Goal: Information Seeking & Learning: Learn about a topic

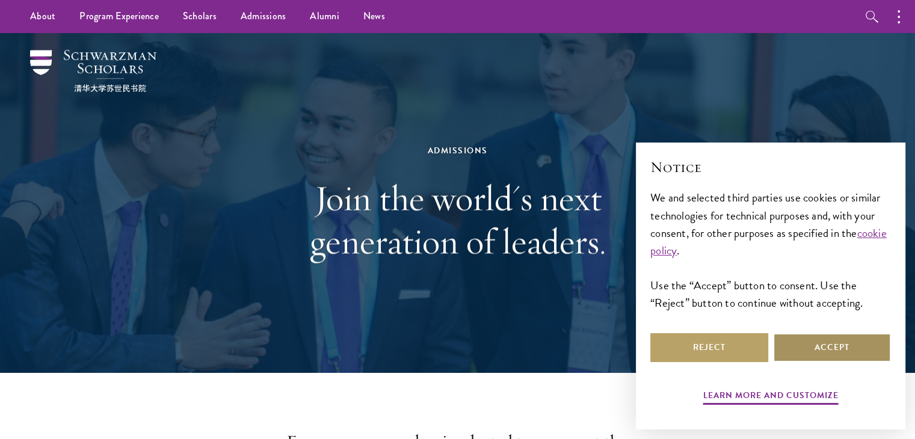
click at [794, 340] on button "Accept" at bounding box center [832, 347] width 118 height 29
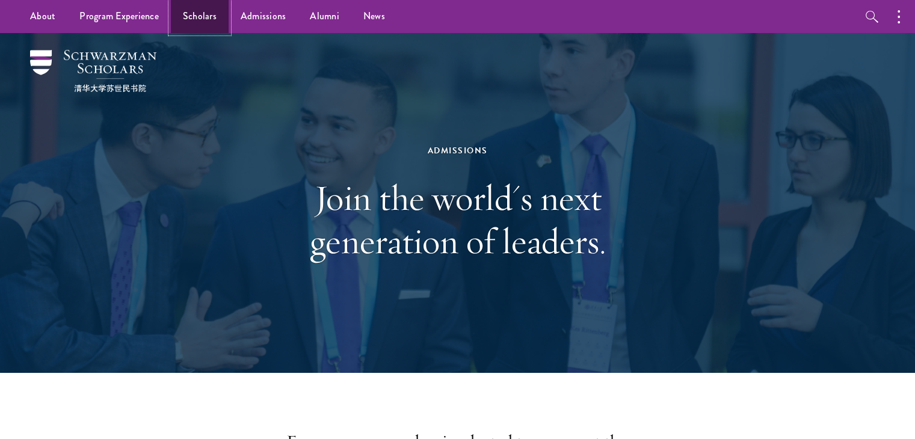
click at [204, 13] on link "Scholars" at bounding box center [200, 16] width 58 height 33
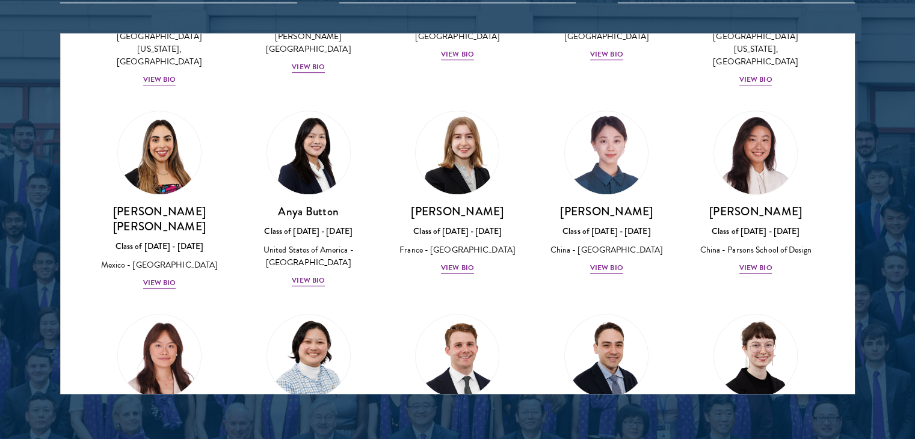
scroll to position [902, 0]
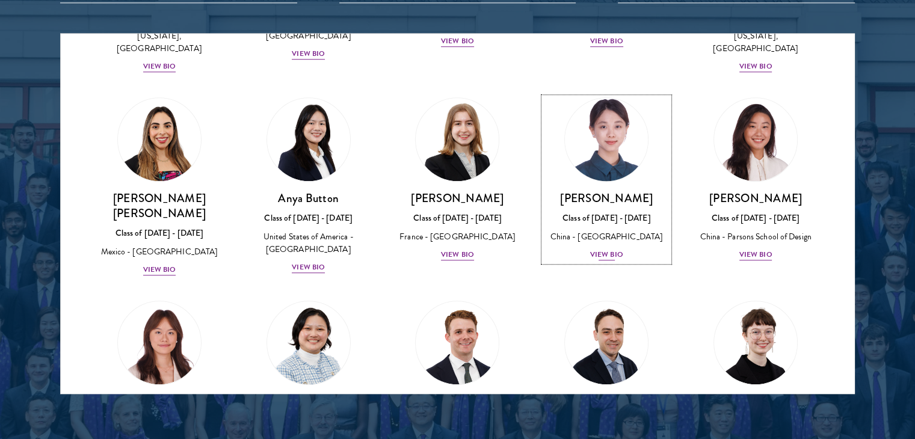
click at [582, 191] on div "Claire Chen Class of 2025 - 2026 China - Tsinghua University View Bio" at bounding box center [606, 226] width 125 height 71
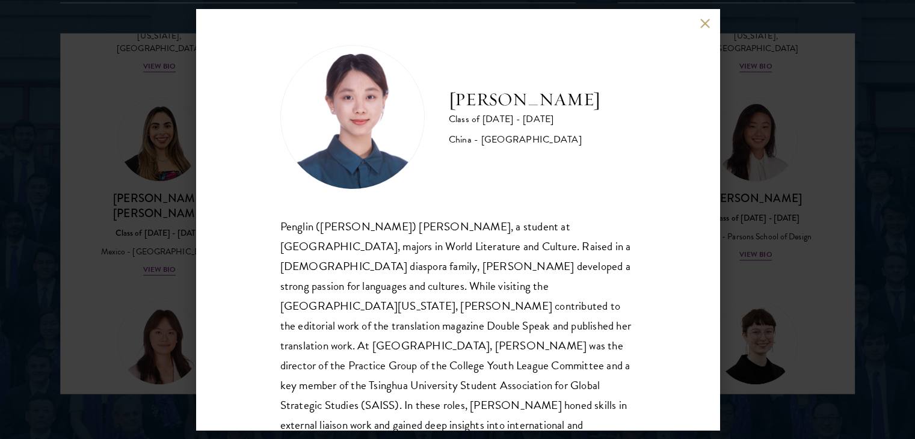
click at [367, 149] on img at bounding box center [352, 117] width 144 height 144
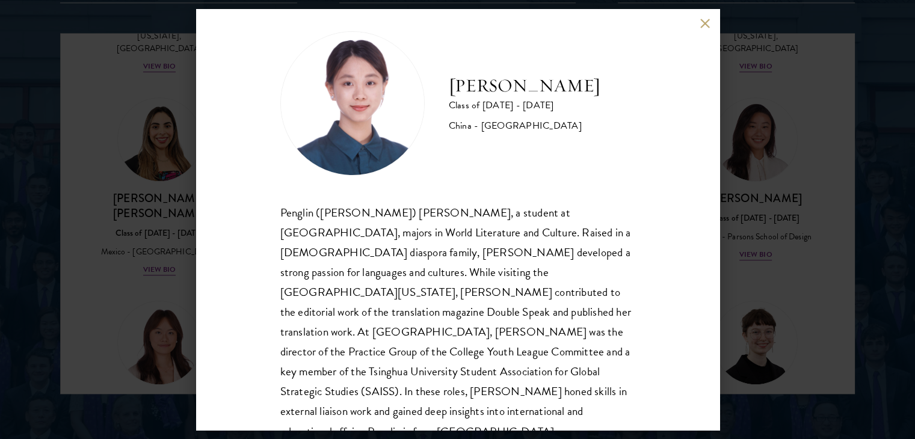
scroll to position [21, 0]
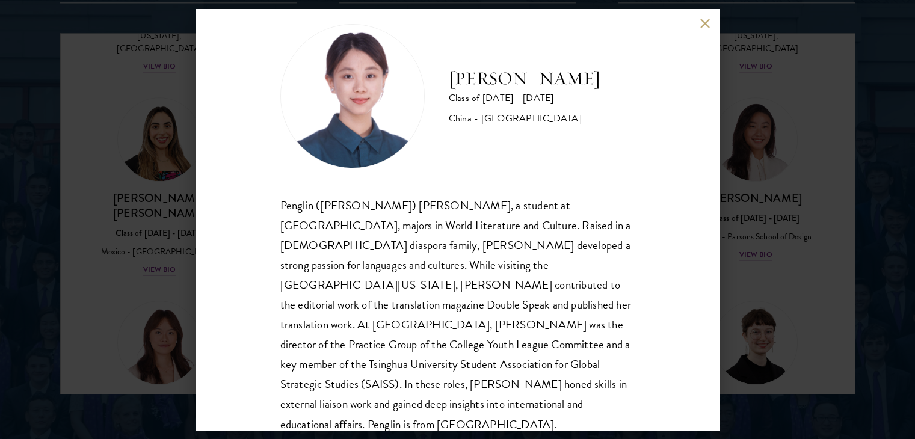
click at [64, 153] on div "Claire Chen Class of 2025 - 2026 China - Tsinghua University Penglin (Claire) C…" at bounding box center [457, 219] width 915 height 439
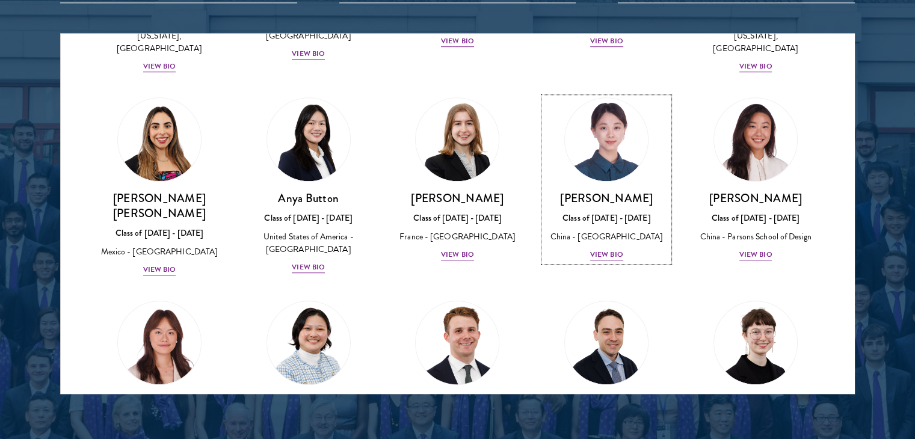
scroll to position [601, 0]
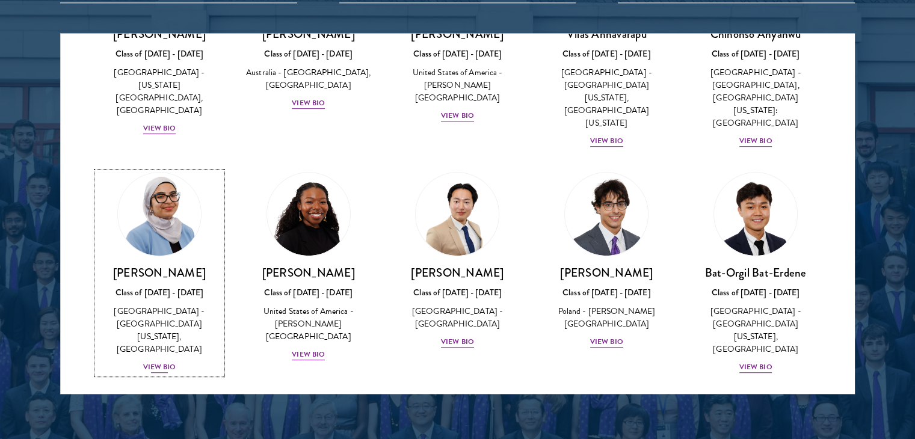
click at [178, 206] on img at bounding box center [159, 213] width 91 height 91
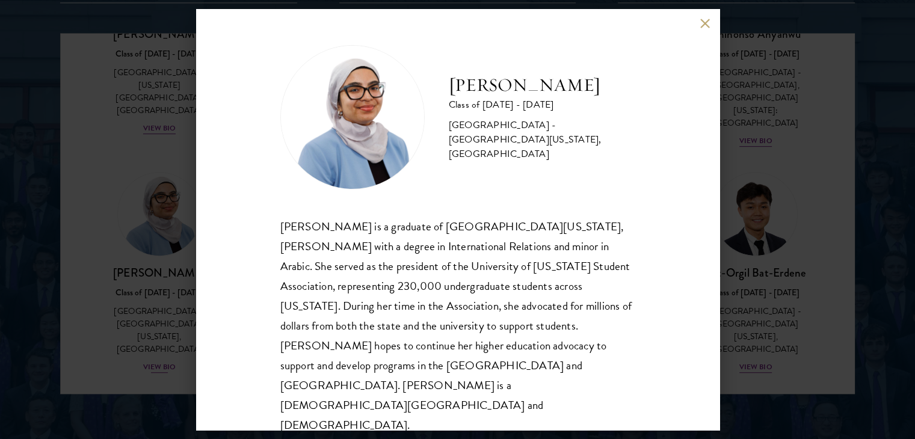
click at [178, 206] on div "Celene Aridin Class of 2025 - 2026 United States of America - University of Cal…" at bounding box center [457, 219] width 915 height 439
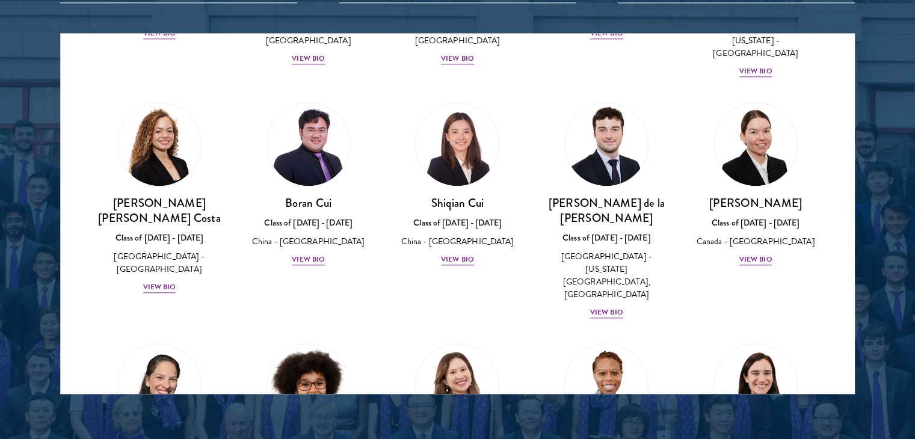
scroll to position [1309, 0]
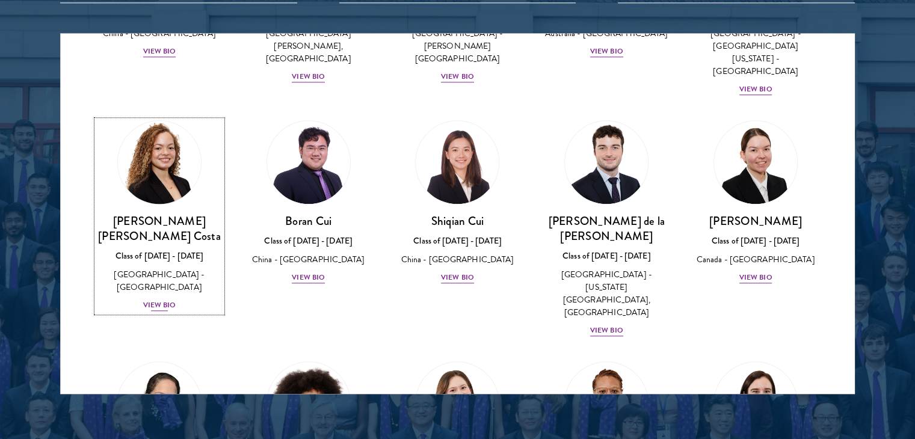
click at [136, 117] on img at bounding box center [159, 162] width 91 height 91
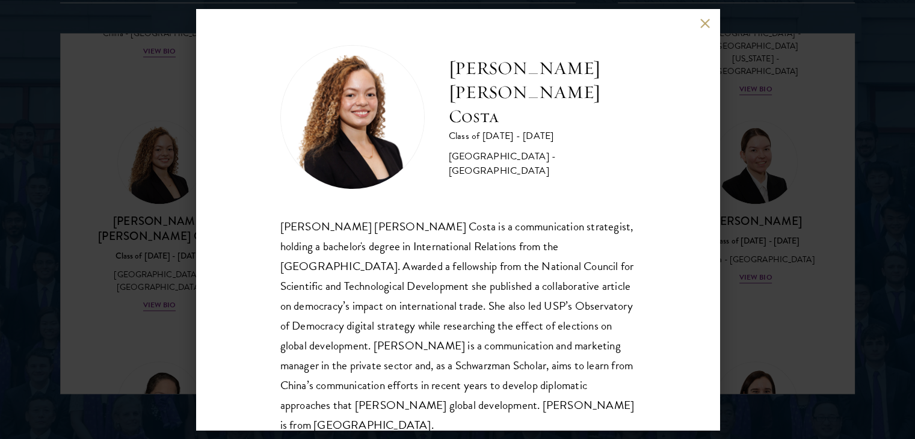
click at [158, 247] on div "Maria Gabriella Oliveira Costa Class of 2025 - 2026 Brazil - Universidade de Sã…" at bounding box center [457, 219] width 915 height 439
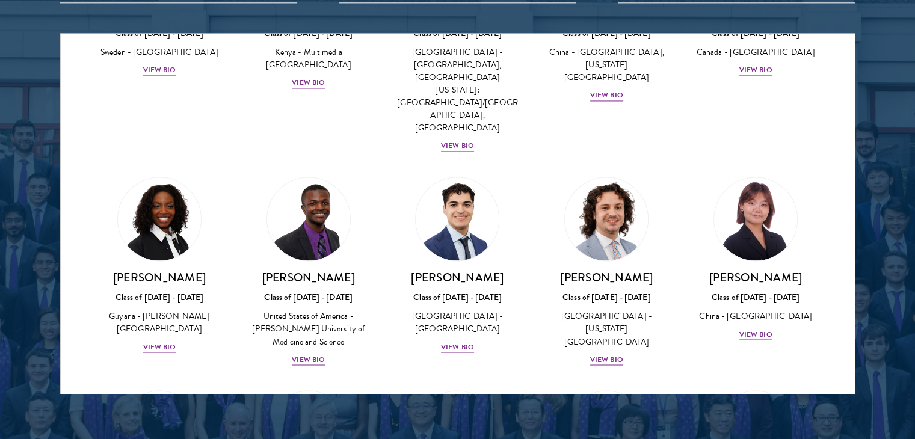
scroll to position [2056, 0]
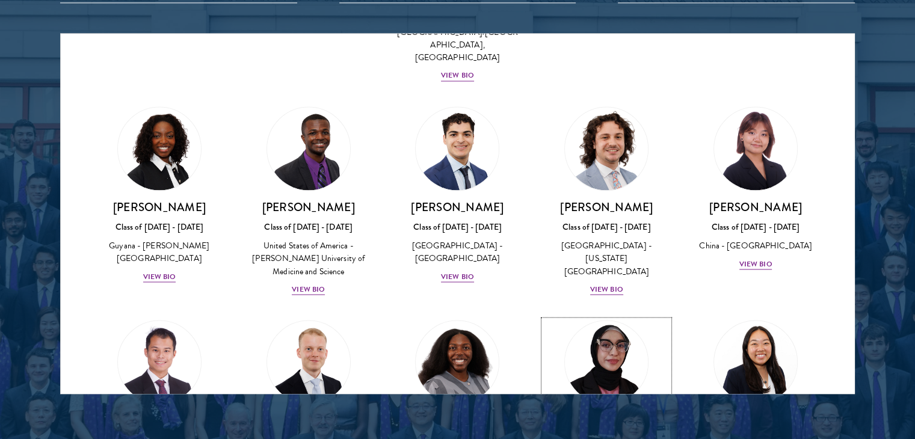
click at [598, 316] on img at bounding box center [606, 361] width 91 height 91
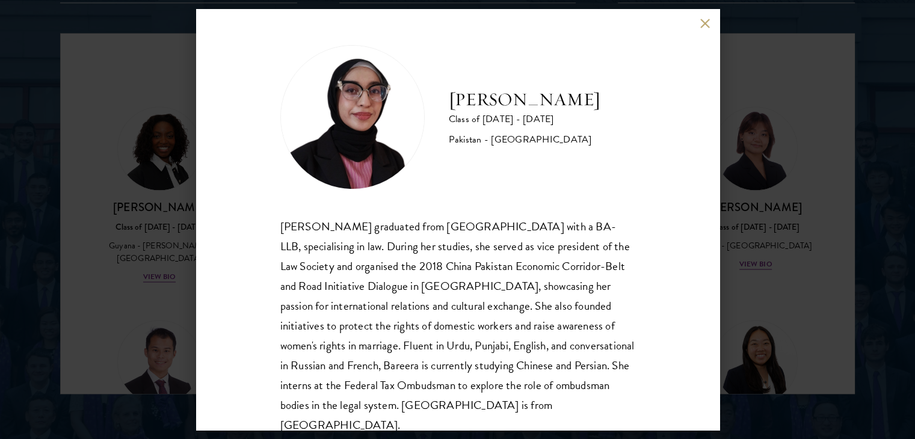
click at [726, 143] on div "Bree Javed Class of 2025 - 2026 Pakistan - Bahria University Bareera Javed grad…" at bounding box center [457, 219] width 915 height 439
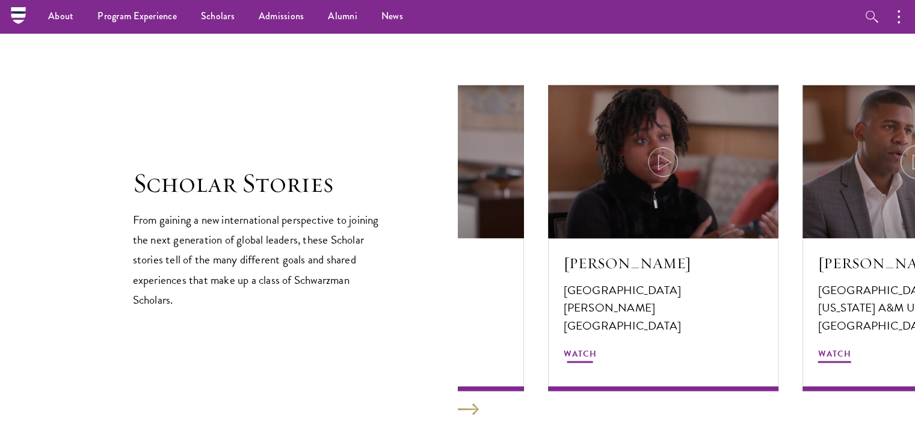
scroll to position [1985, 0]
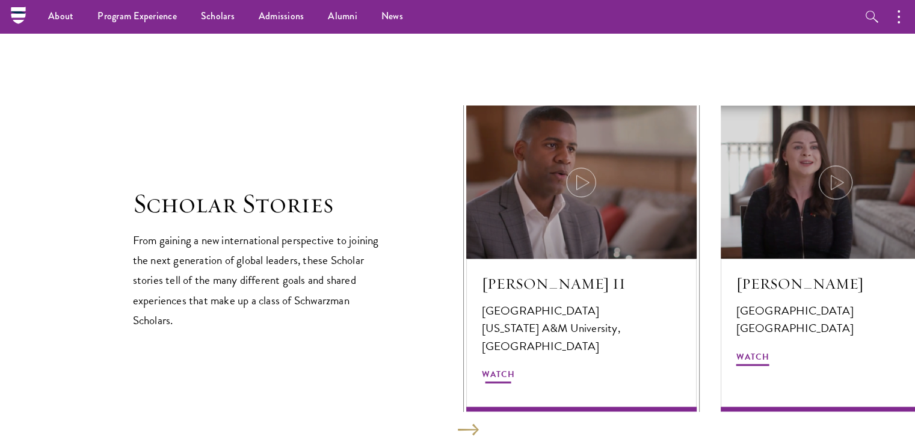
drag, startPoint x: 844, startPoint y: 226, endPoint x: 573, endPoint y: 212, distance: 271.6
click at [573, 212] on div at bounding box center [581, 181] width 230 height 153
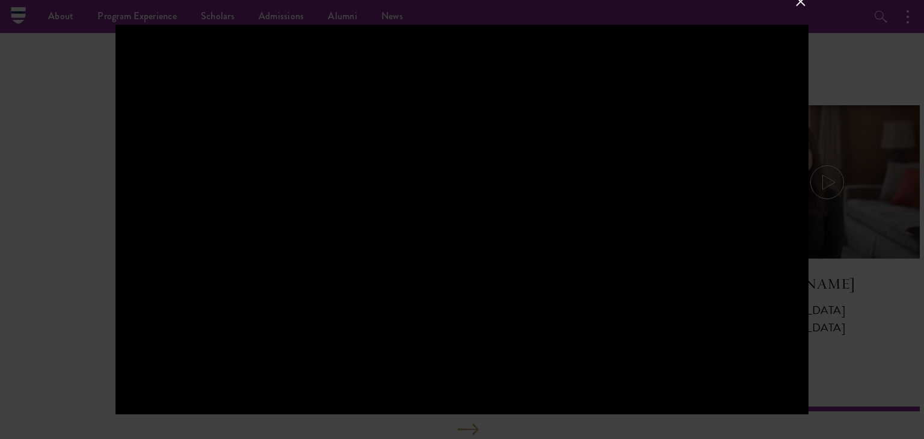
drag, startPoint x: 894, startPoint y: 188, endPoint x: 796, endPoint y: 195, distance: 98.3
click at [796, 195] on div at bounding box center [462, 219] width 924 height 439
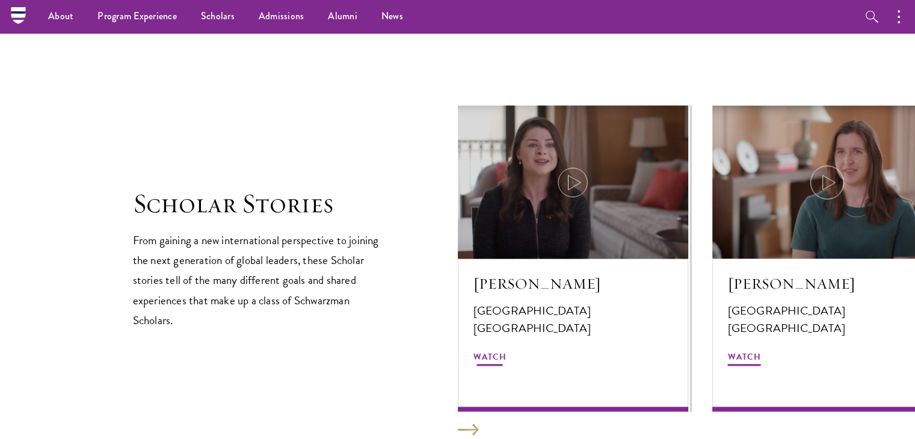
drag, startPoint x: 882, startPoint y: 193, endPoint x: 410, endPoint y: 238, distance: 474.2
click at [410, 238] on div "Scholar Stories From gaining a new international perspective to joining the nex…" at bounding box center [458, 258] width 650 height 306
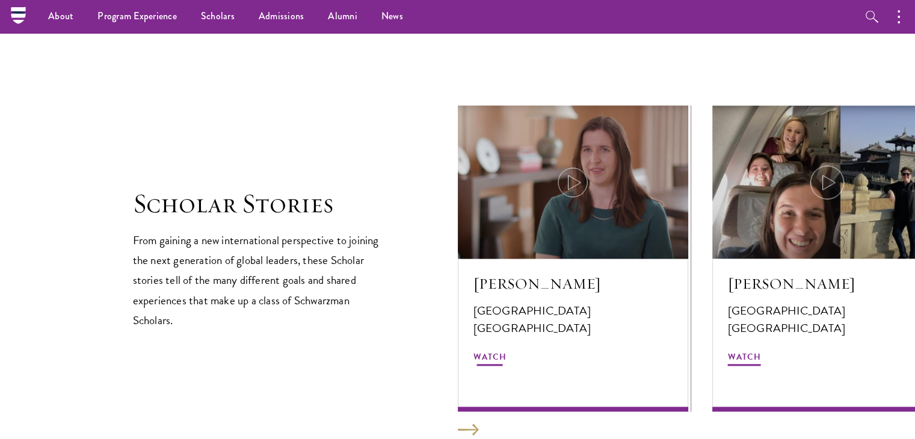
drag, startPoint x: 870, startPoint y: 210, endPoint x: 236, endPoint y: 243, distance: 635.4
click at [236, 243] on div "Scholar Stories From gaining a new international perspective to joining the nex…" at bounding box center [458, 258] width 650 height 306
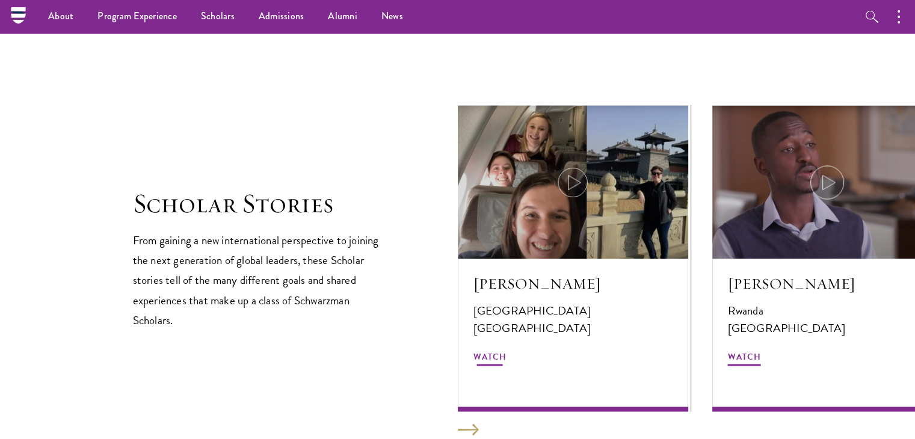
drag, startPoint x: 750, startPoint y: 205, endPoint x: 125, endPoint y: 223, distance: 625.8
click at [125, 223] on section "Scholar Stories From gaining a new international perspective to joining the nex…" at bounding box center [457, 252] width 915 height 438
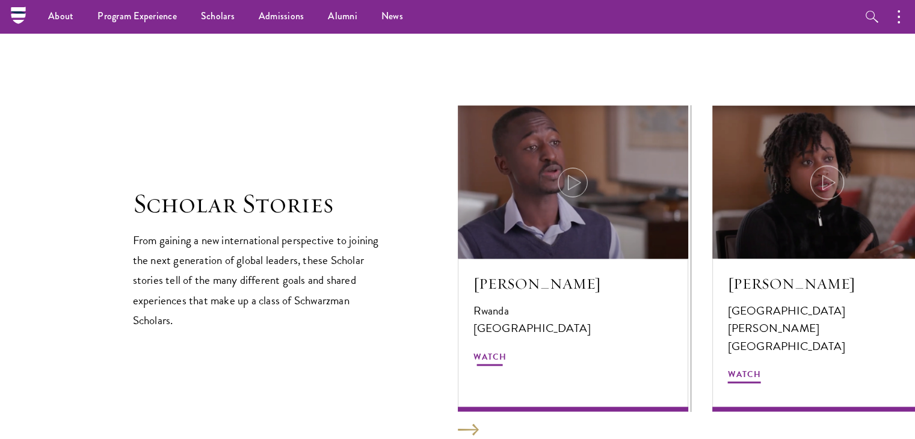
drag, startPoint x: 828, startPoint y: 223, endPoint x: 372, endPoint y: 201, distance: 457.0
click at [372, 201] on div "Scholar Stories From gaining a new international perspective to joining the nex…" at bounding box center [458, 258] width 650 height 306
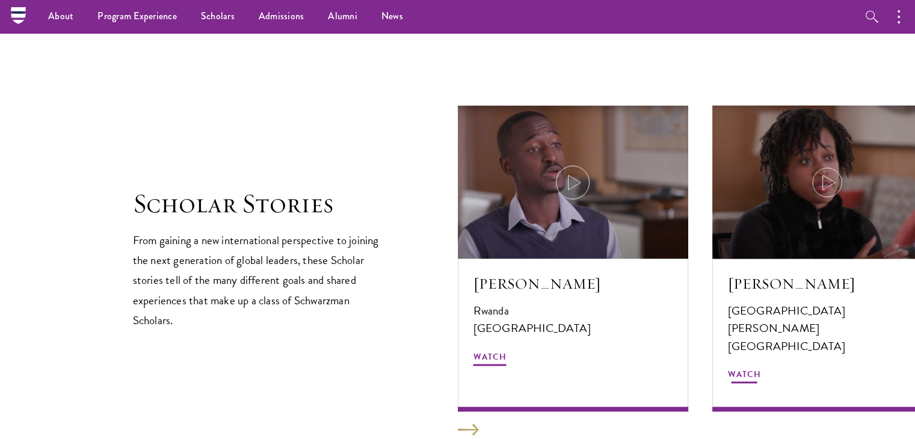
drag, startPoint x: 457, startPoint y: 241, endPoint x: 478, endPoint y: 217, distance: 32.4
click at [747, 228] on div "Scholar Stories From gaining a new international perspective to joining the nex…" at bounding box center [458, 258] width 650 height 306
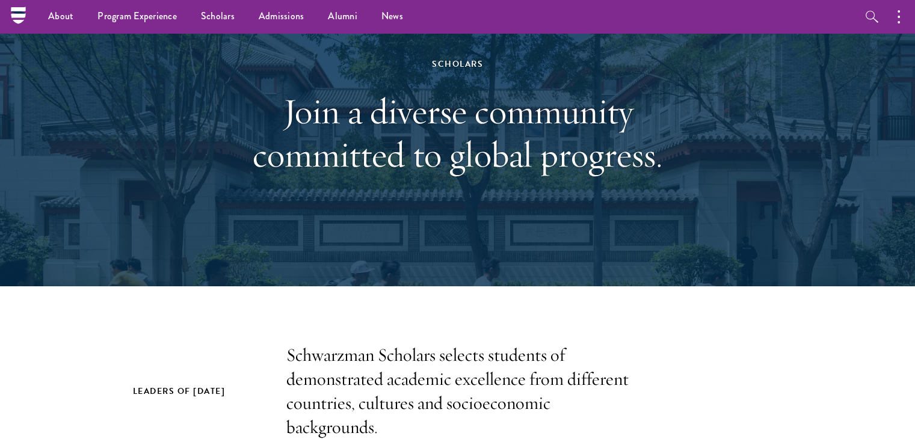
scroll to position [0, 0]
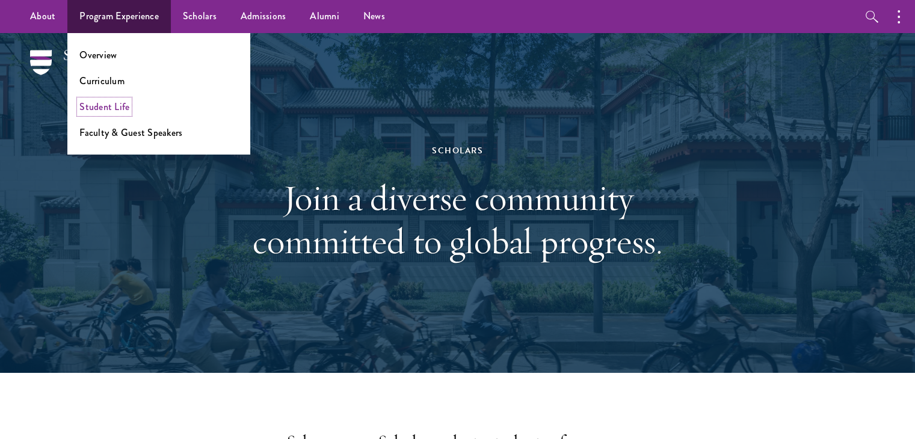
click at [89, 102] on link "Student Life" at bounding box center [104, 107] width 50 height 14
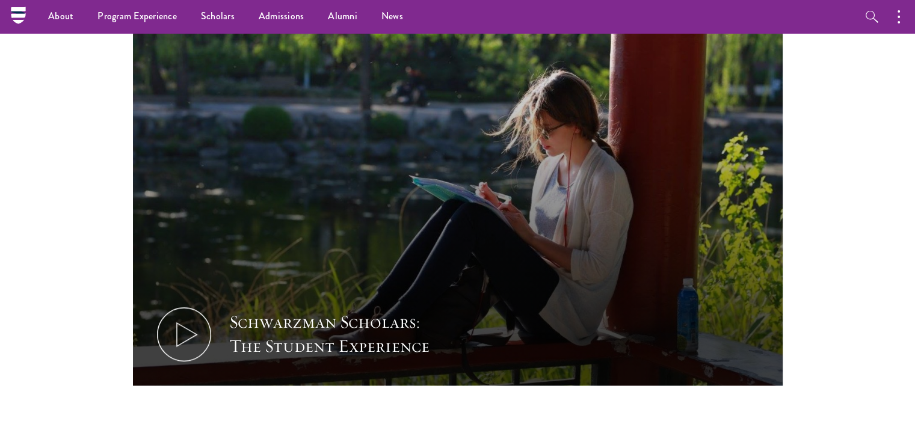
scroll to position [662, 0]
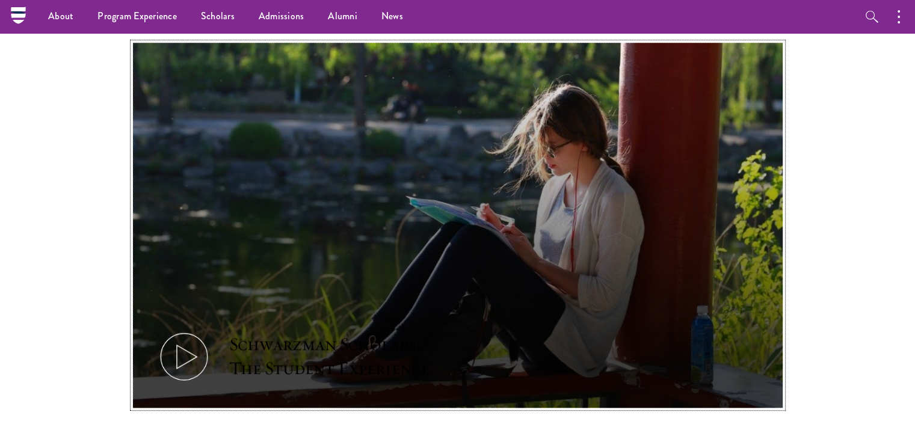
click at [203, 330] on icon at bounding box center [184, 357] width 54 height 54
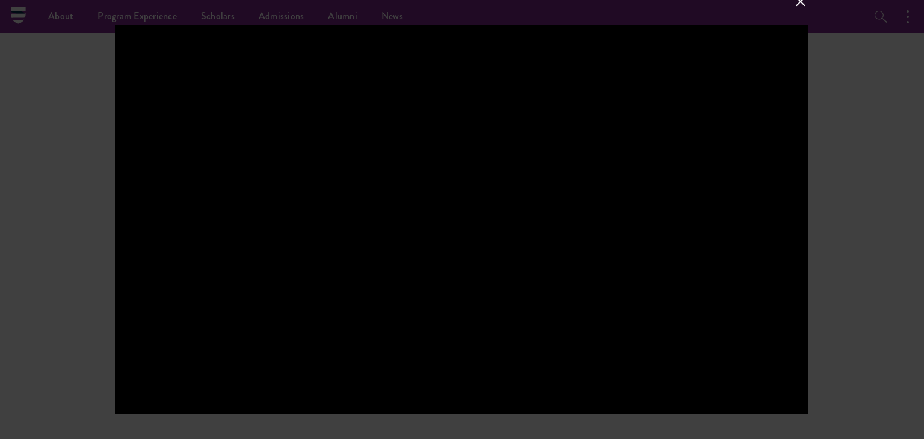
click at [421, 241] on div at bounding box center [461, 220] width 693 height 390
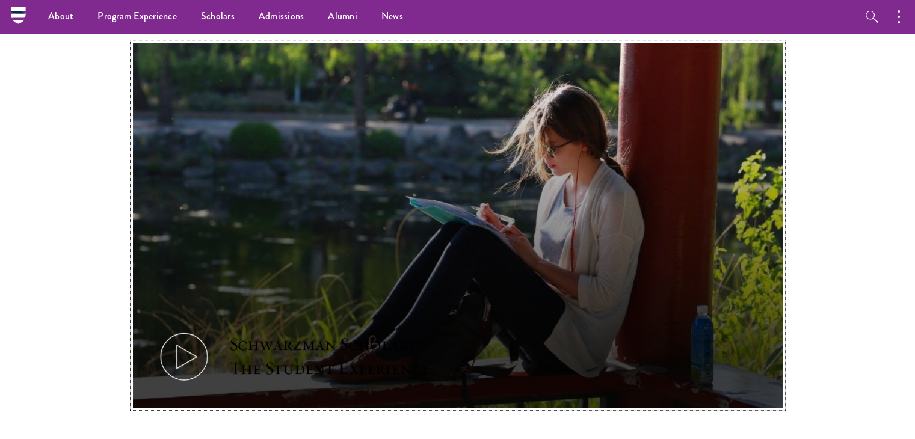
click at [201, 332] on icon at bounding box center [184, 357] width 54 height 54
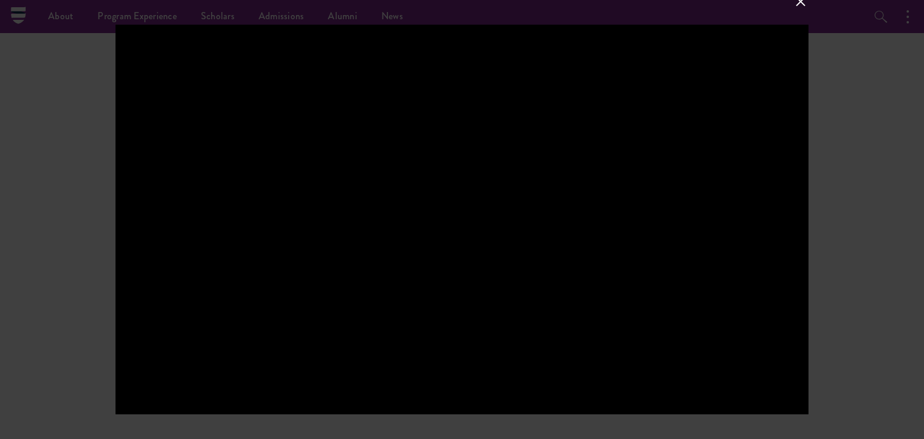
click at [600, 201] on div at bounding box center [461, 220] width 693 height 390
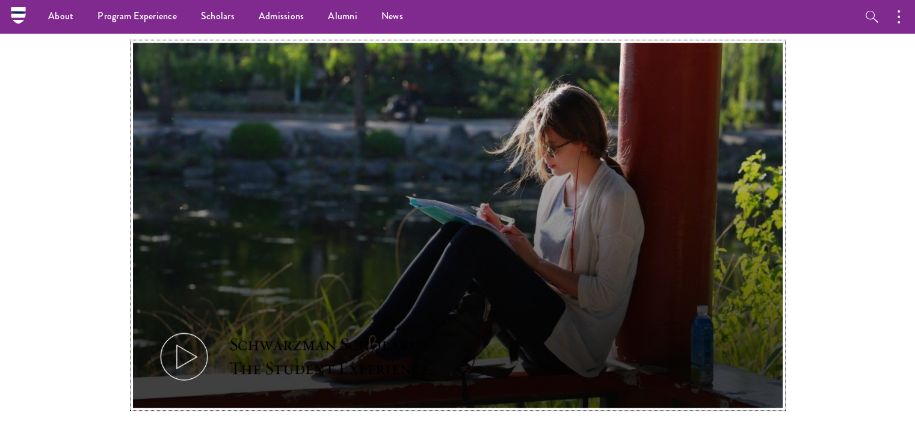
click at [681, 164] on button "Schwarzman Scholars: The Student Experience" at bounding box center [458, 226] width 650 height 366
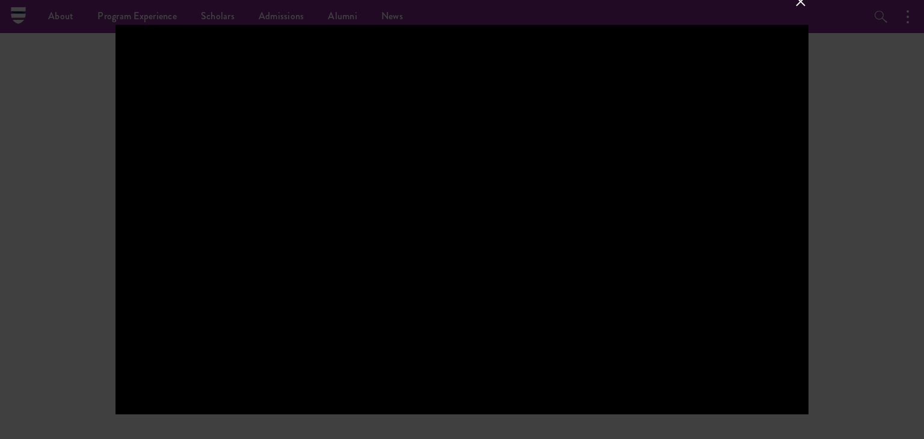
click at [731, 116] on div at bounding box center [461, 220] width 693 height 390
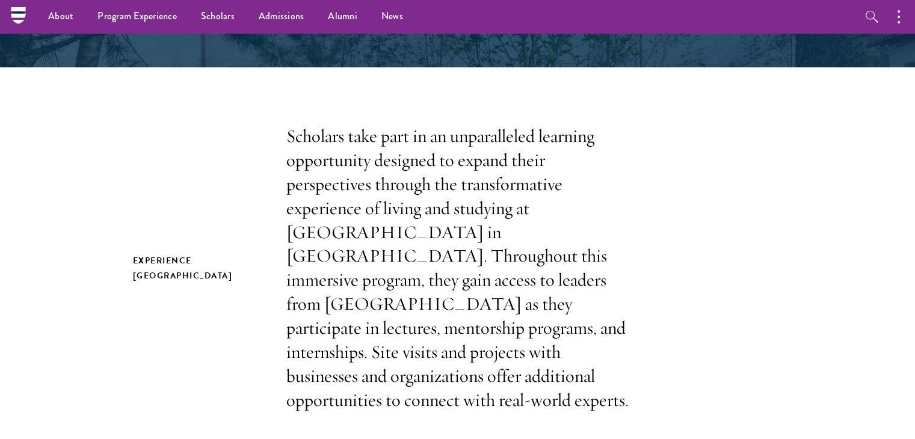
scroll to position [0, 0]
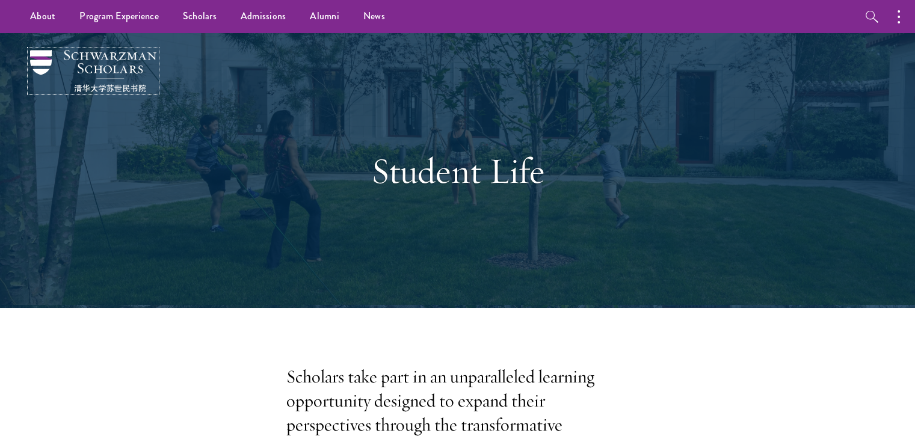
click at [100, 61] on img at bounding box center [93, 71] width 126 height 42
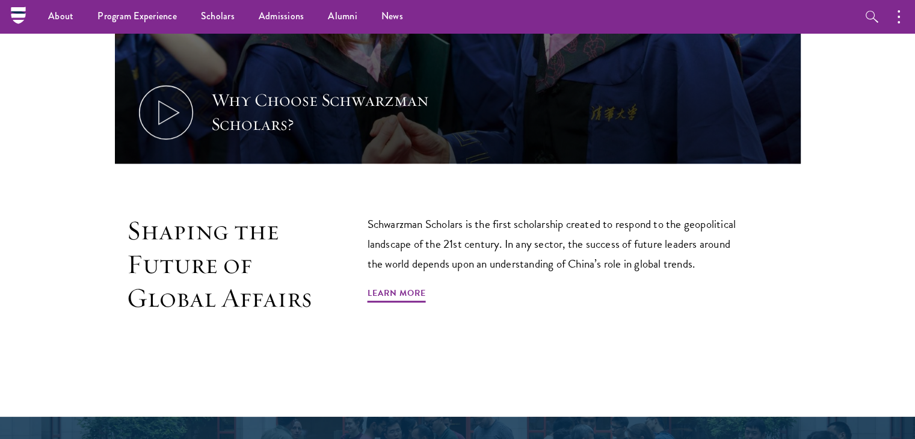
scroll to position [601, 0]
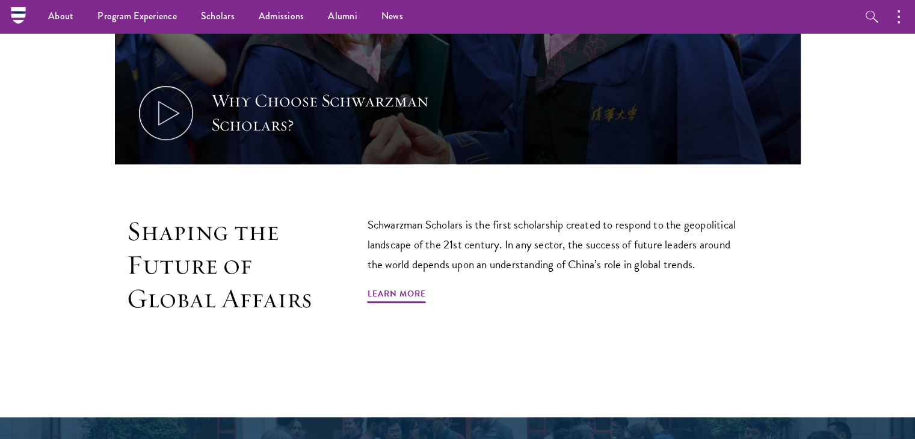
click at [18, 13] on nav "About Overview Leadership Donors Program Experience Overview Curriculum Student…" at bounding box center [381, 16] width 726 height 33
click at [214, 29] on link "Scholars" at bounding box center [218, 16] width 58 height 33
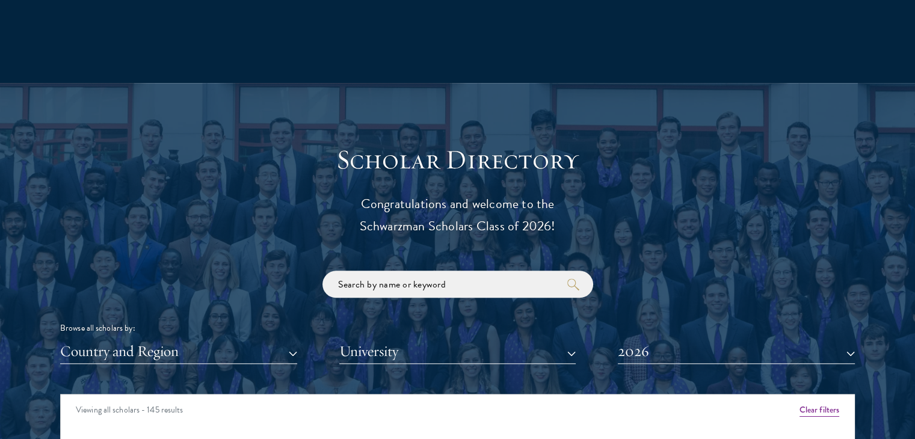
scroll to position [1323, 0]
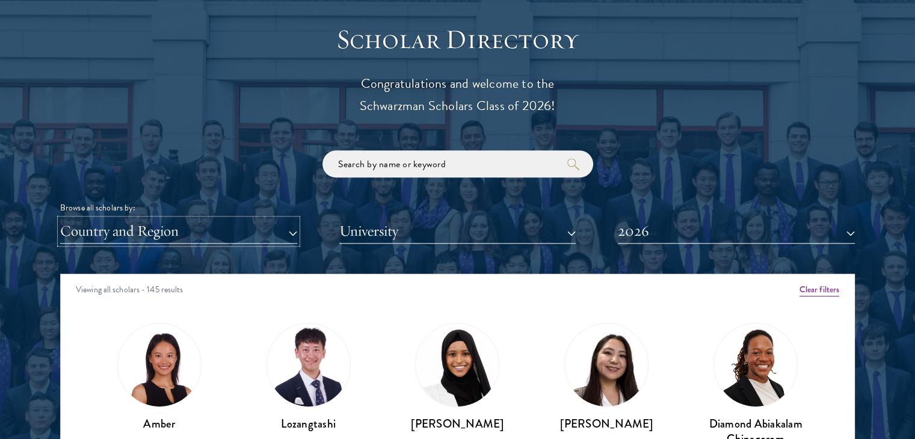
click at [284, 229] on button "Country and Region" at bounding box center [178, 231] width 237 height 25
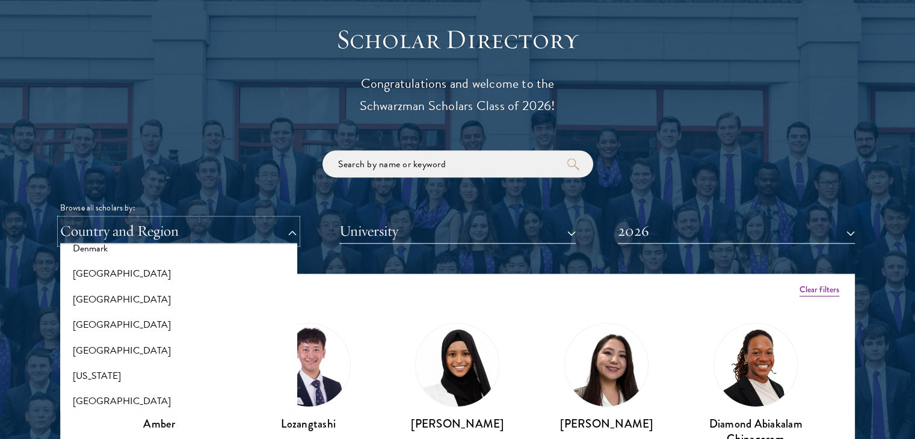
scroll to position [601, 0]
click at [123, 323] on button "[GEOGRAPHIC_DATA]" at bounding box center [179, 327] width 230 height 25
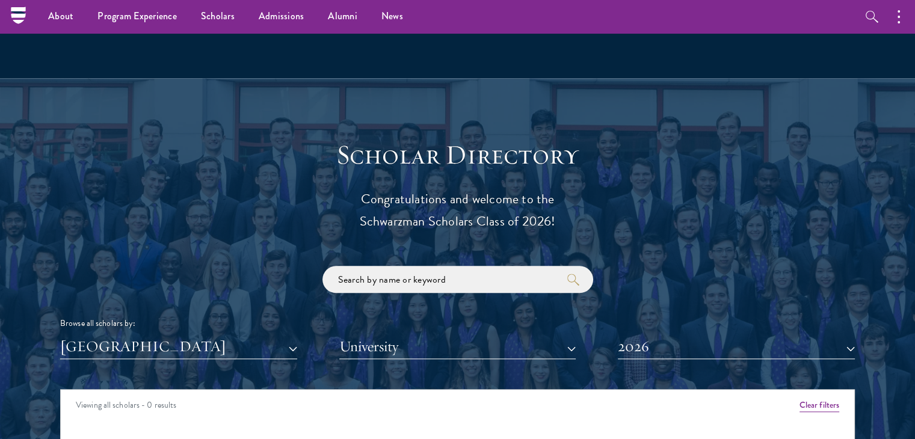
scroll to position [1203, 0]
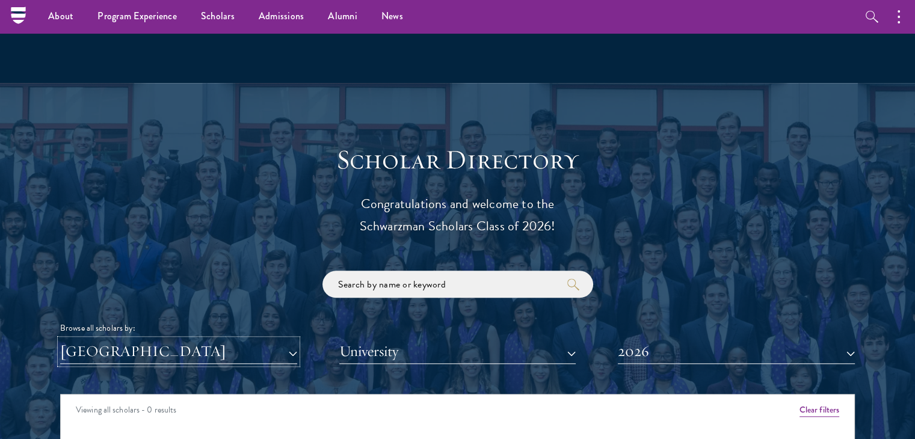
click at [290, 352] on button "[GEOGRAPHIC_DATA]" at bounding box center [178, 351] width 237 height 25
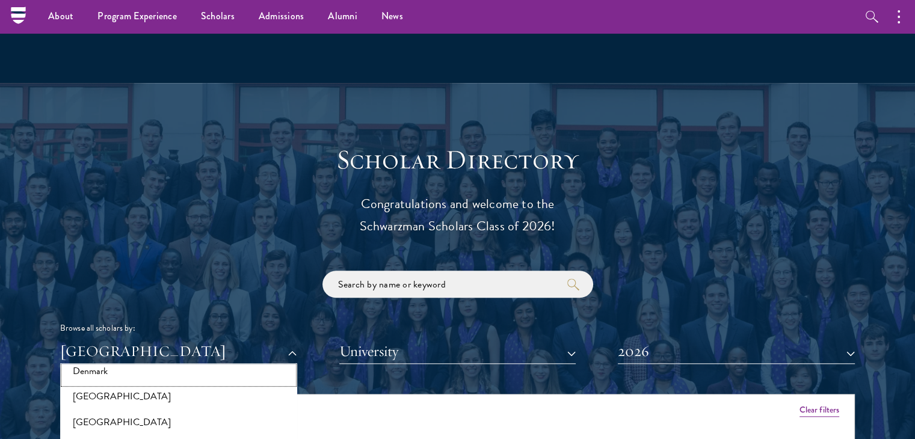
click at [108, 375] on button "Denmark" at bounding box center [179, 370] width 230 height 25
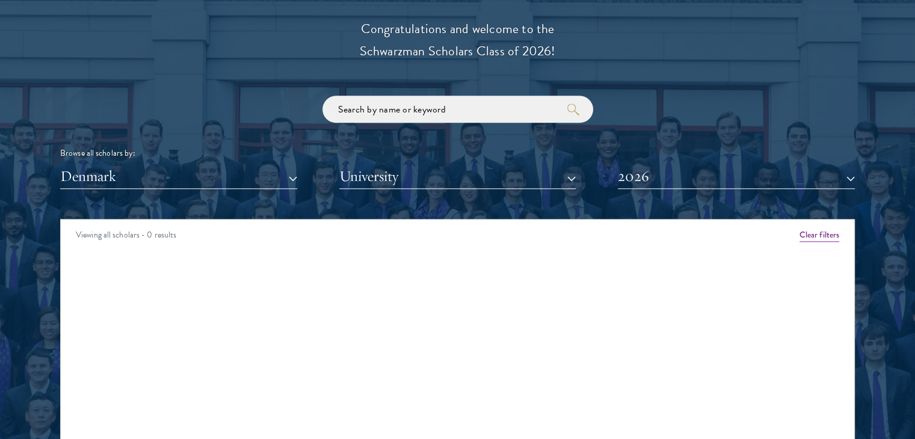
scroll to position [1383, 0]
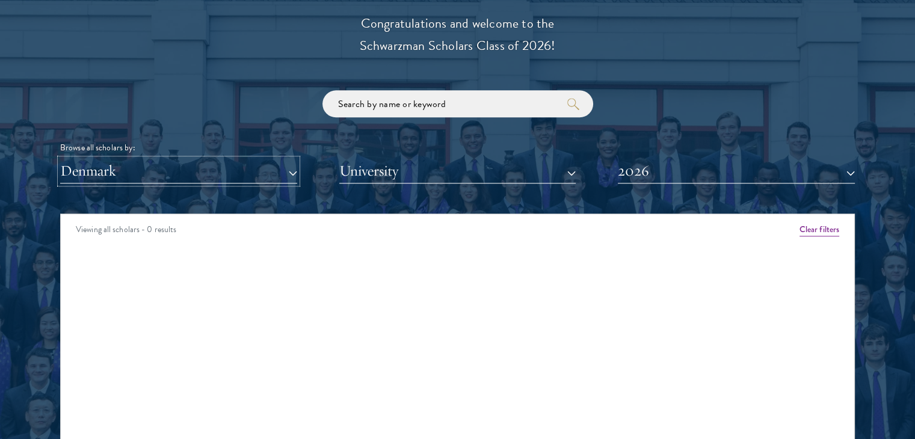
click at [253, 179] on button "Denmark" at bounding box center [178, 171] width 237 height 25
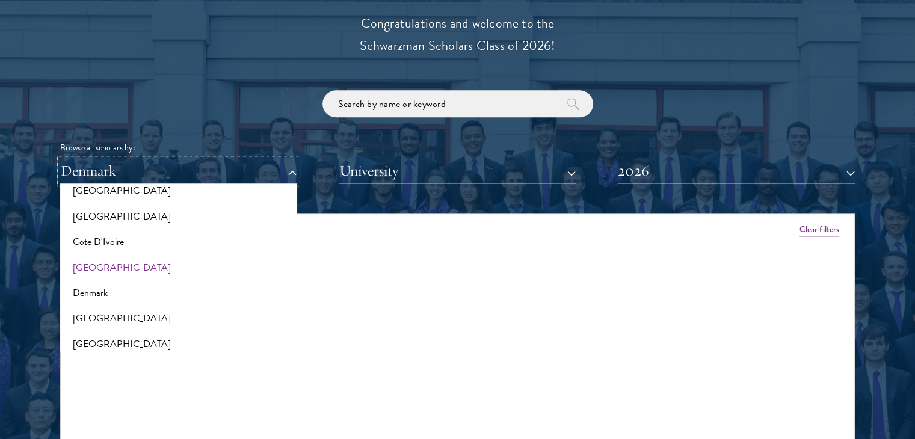
scroll to position [481, 0]
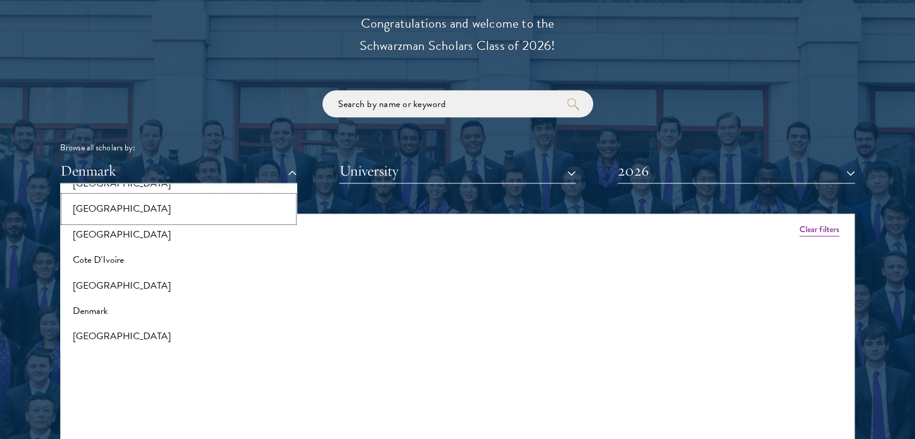
click at [91, 215] on button "[GEOGRAPHIC_DATA]" at bounding box center [179, 208] width 230 height 25
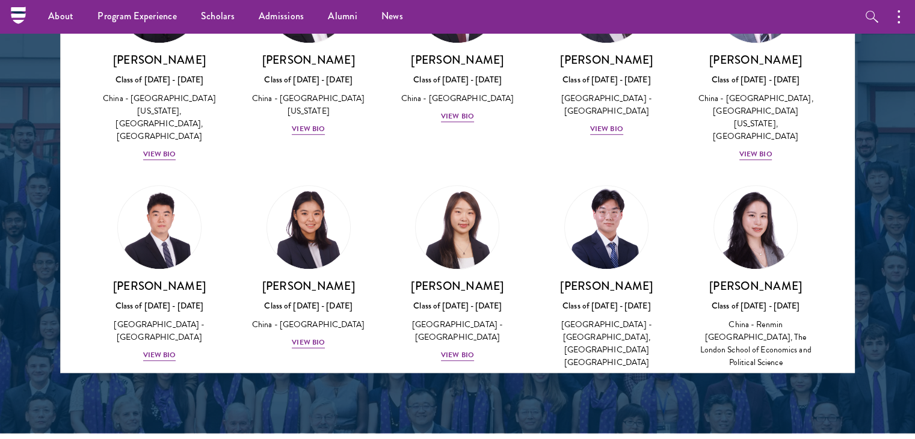
scroll to position [1564, 0]
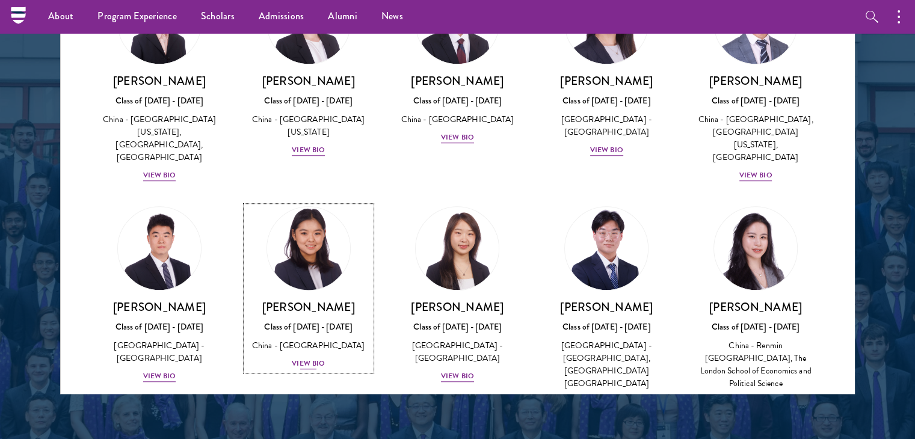
click at [303, 239] on img at bounding box center [308, 248] width 91 height 91
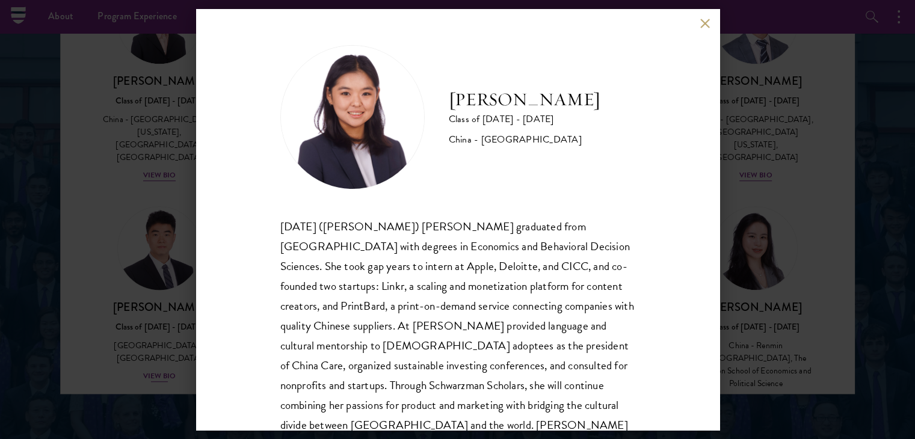
drag, startPoint x: 120, startPoint y: 268, endPoint x: 164, endPoint y: 213, distance: 70.5
click at [118, 268] on div "[PERSON_NAME] Class of [DATE] - [DATE] [GEOGRAPHIC_DATA] - [GEOGRAPHIC_DATA] [D…" at bounding box center [457, 219] width 915 height 439
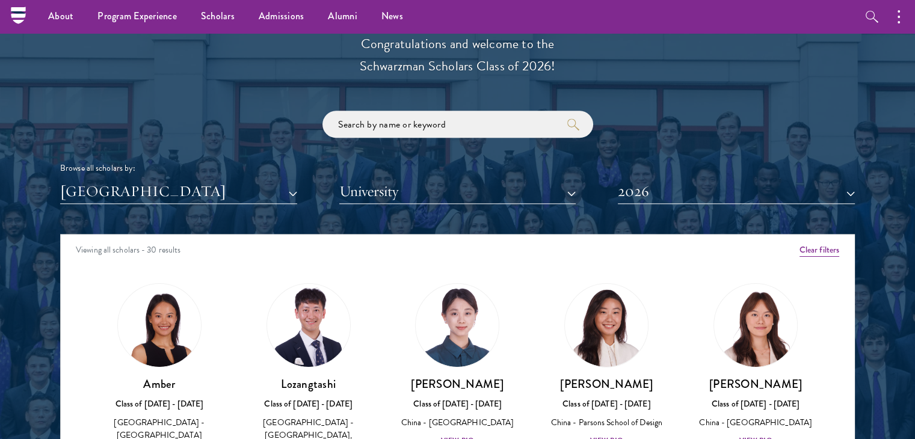
scroll to position [1323, 0]
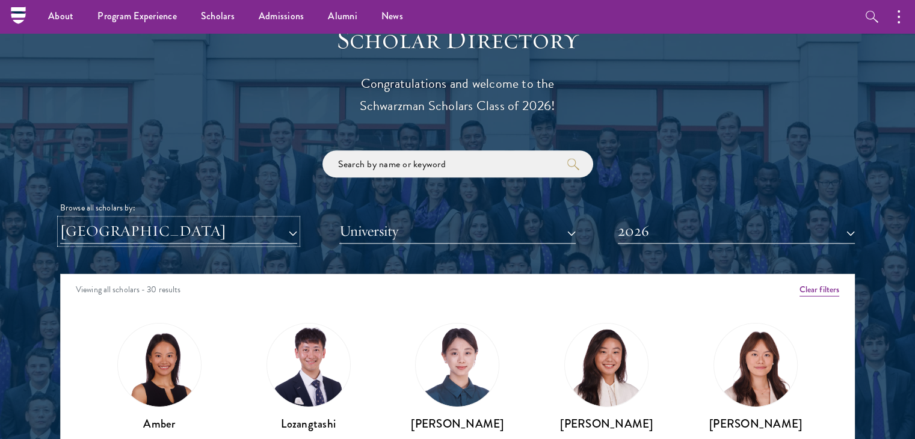
click at [274, 231] on button "[GEOGRAPHIC_DATA]" at bounding box center [178, 231] width 237 height 25
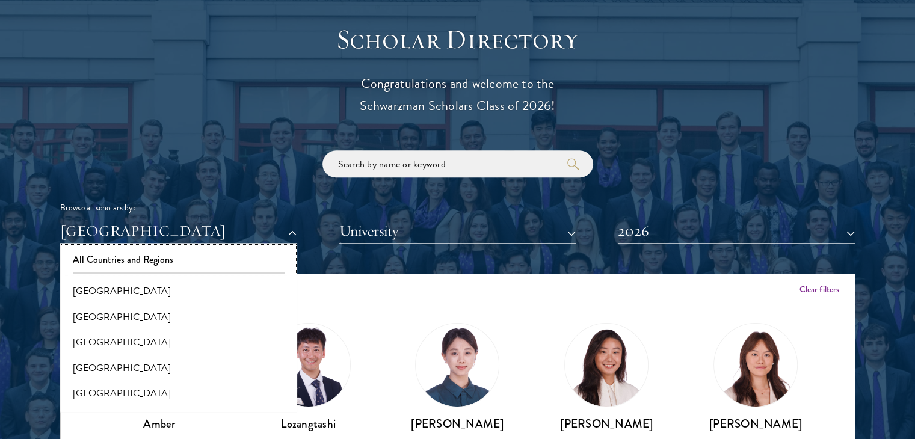
click at [139, 265] on button "All Countries and Regions" at bounding box center [179, 259] width 230 height 25
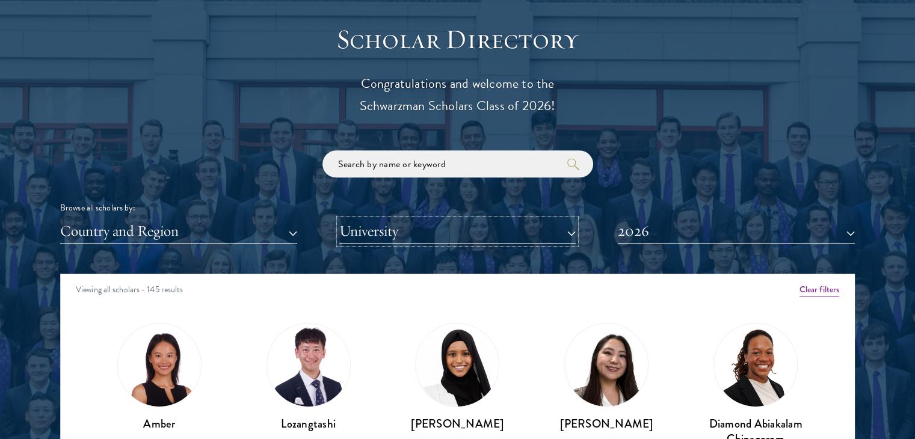
click at [437, 233] on button "University" at bounding box center [457, 231] width 237 height 25
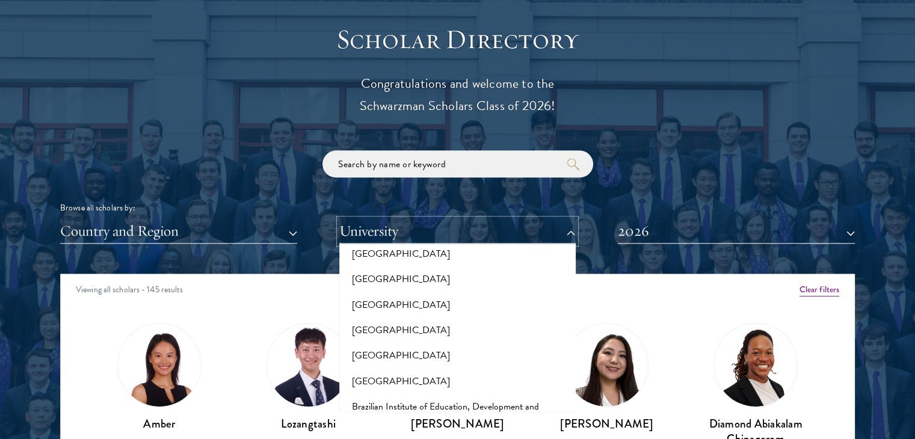
scroll to position [1022, 0]
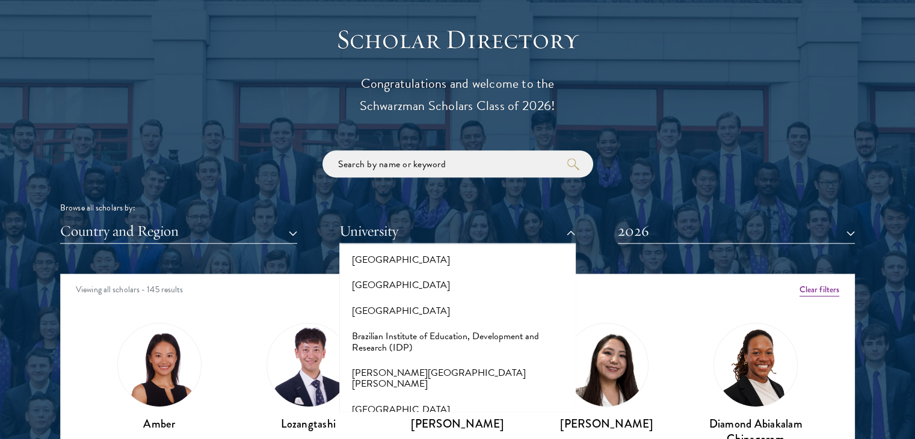
click at [659, 174] on div "Browse all scholars by: Country and Region All Countries and Regions [GEOGRAPHI…" at bounding box center [457, 196] width 795 height 93
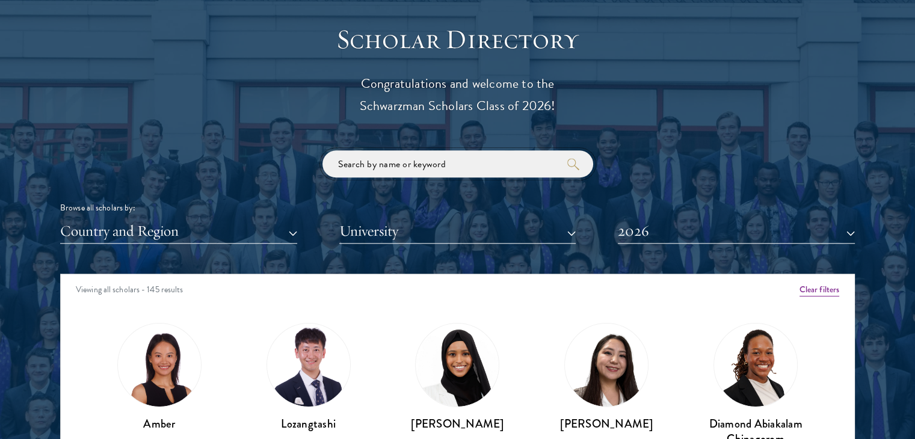
click at [464, 167] on input "search" at bounding box center [457, 163] width 271 height 27
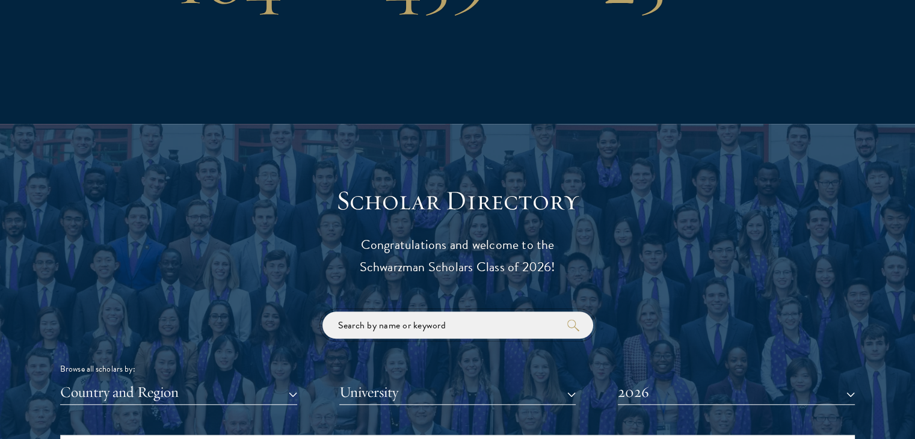
scroll to position [1203, 0]
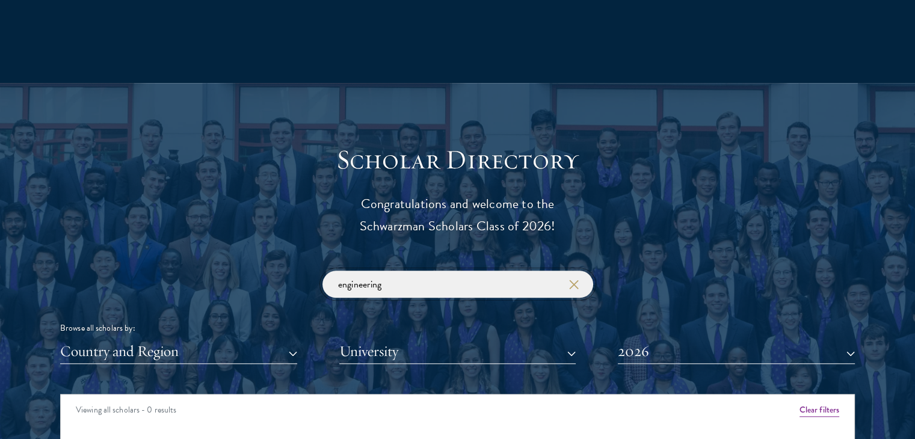
type input "engineering"
click button "submit" at bounding box center [0, 0] width 0 height 0
click at [498, 280] on input "engineering" at bounding box center [457, 284] width 271 height 27
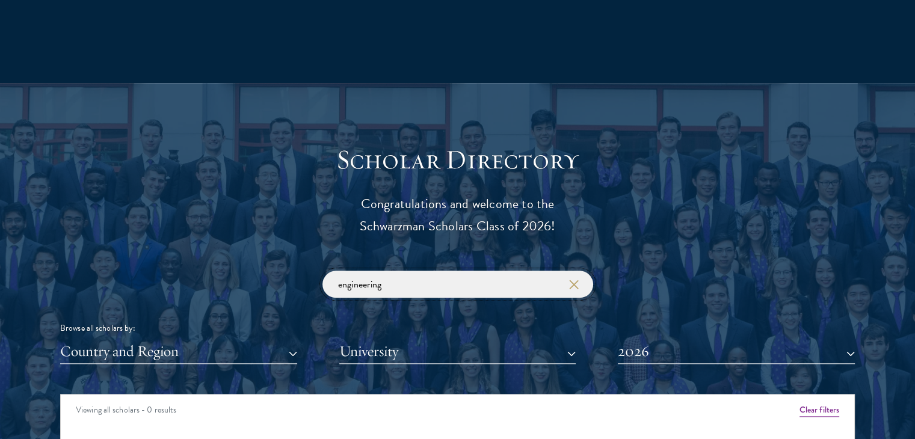
click at [498, 280] on input "engineering" at bounding box center [457, 284] width 271 height 27
click button "submit" at bounding box center [0, 0] width 0 height 0
click at [263, 288] on div "engineering Browse all scholars by: Country and Region All Countries and Region…" at bounding box center [457, 317] width 795 height 93
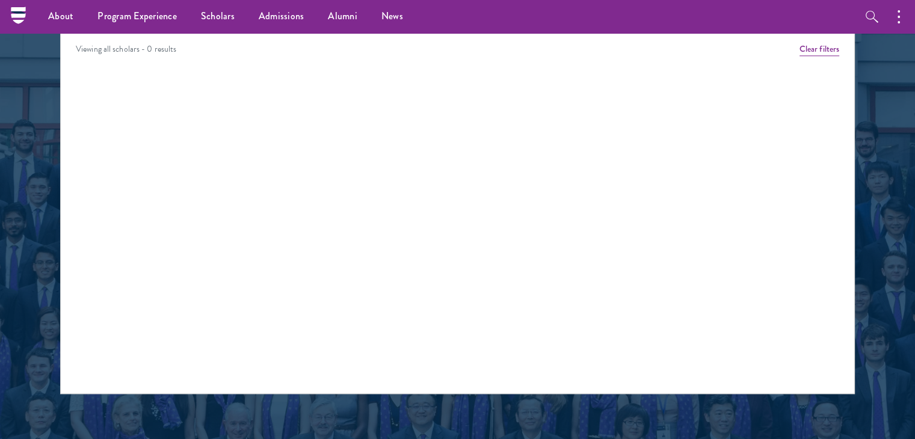
scroll to position [1323, 0]
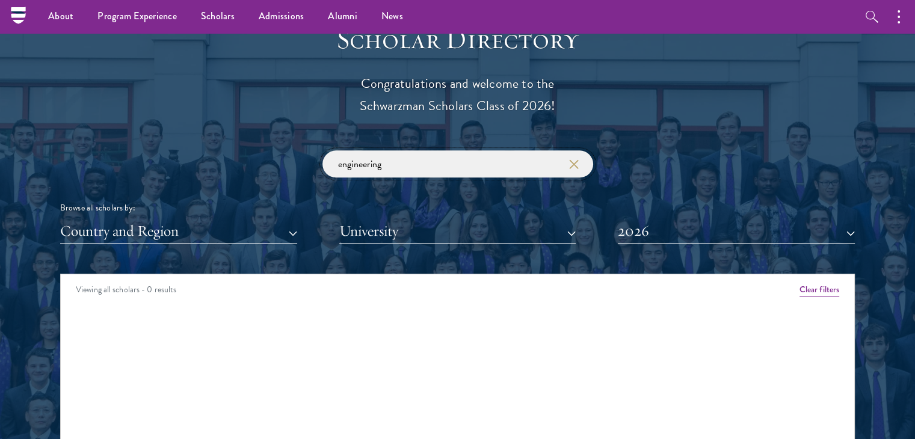
click at [580, 169] on input "engineering" at bounding box center [457, 163] width 271 height 27
click at [575, 166] on icon "button" at bounding box center [574, 164] width 10 height 10
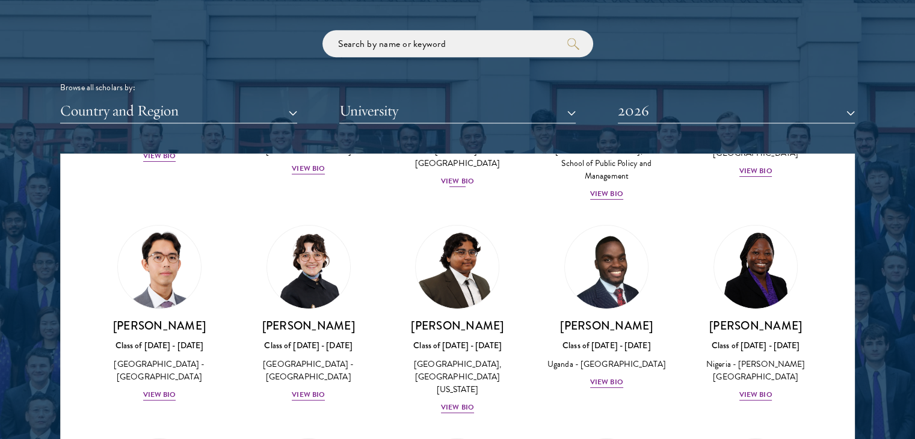
scroll to position [241, 0]
